Goal: Use online tool/utility: Utilize a website feature to perform a specific function

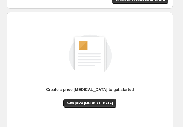
scroll to position [57, 0]
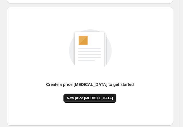
click at [103, 100] on span "New price [MEDICAL_DATA]" at bounding box center [90, 98] width 46 height 5
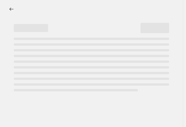
select select "percentage"
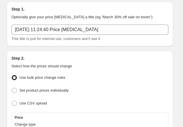
scroll to position [57, 0]
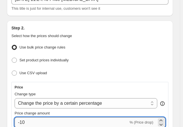
click at [35, 122] on input "-10" at bounding box center [72, 123] width 114 height 10
type input "-1"
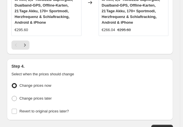
scroll to position [805, 0]
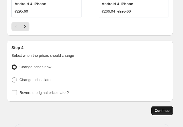
type input "-30"
click at [166, 109] on span "Continue" at bounding box center [162, 111] width 15 height 5
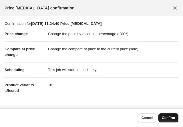
click at [177, 119] on button "Confirm" at bounding box center [168, 118] width 20 height 9
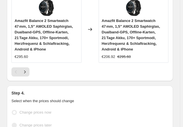
scroll to position [820, 0]
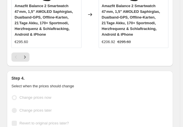
select select "percentage"
